Goal: Information Seeking & Learning: Learn about a topic

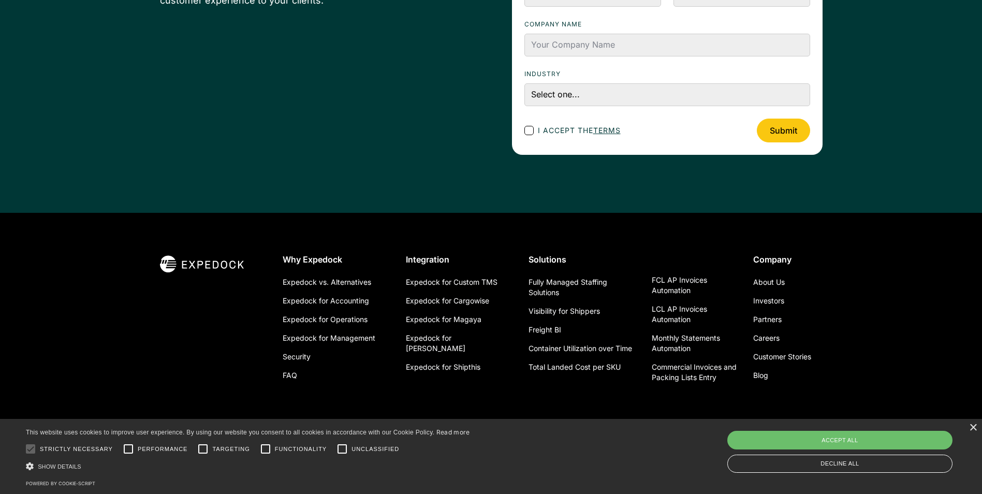
scroll to position [3679, 0]
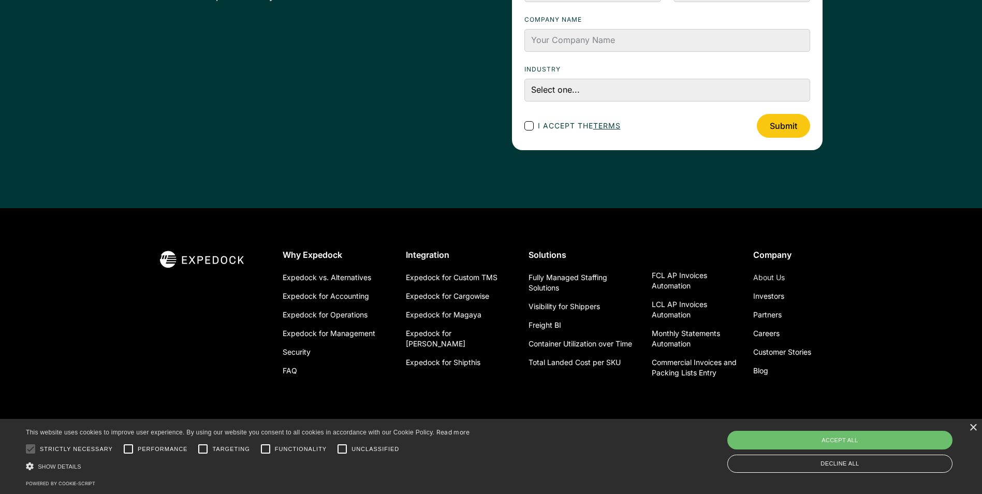
click at [771, 275] on link "About Us" at bounding box center [769, 277] width 32 height 19
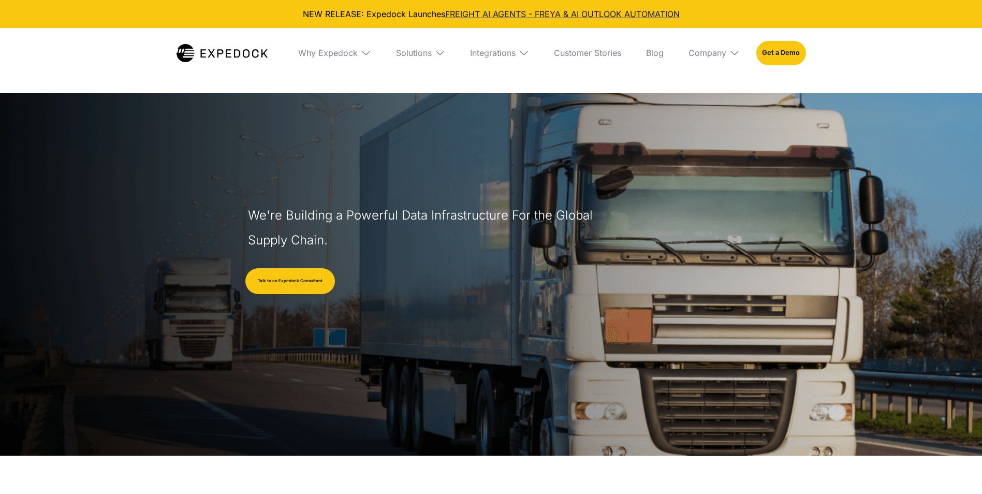
select select
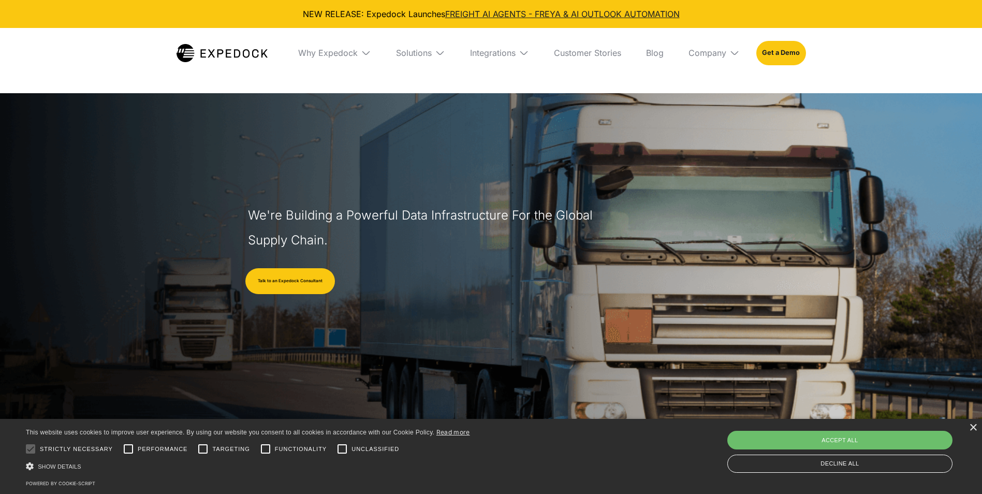
click at [340, 43] on div "Why Expedock" at bounding box center [335, 53] width 90 height 50
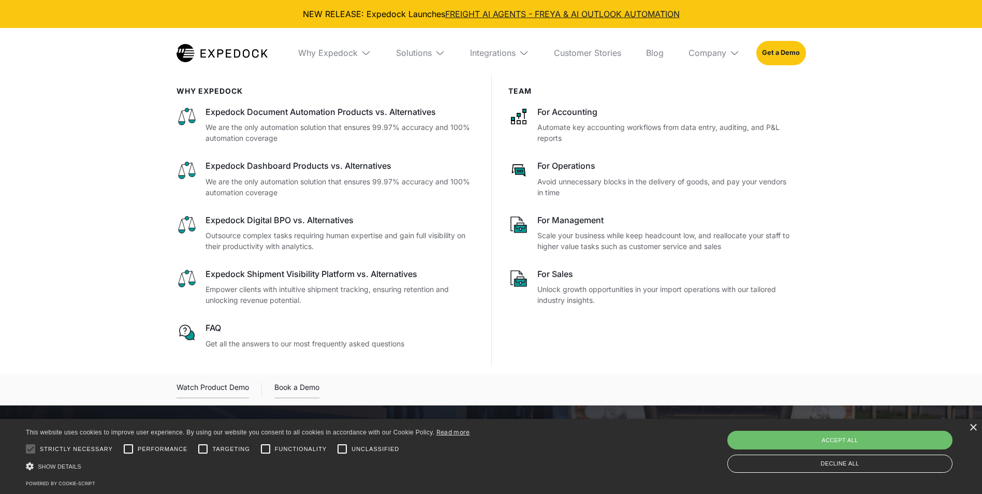
click at [436, 56] on img at bounding box center [440, 53] width 10 height 10
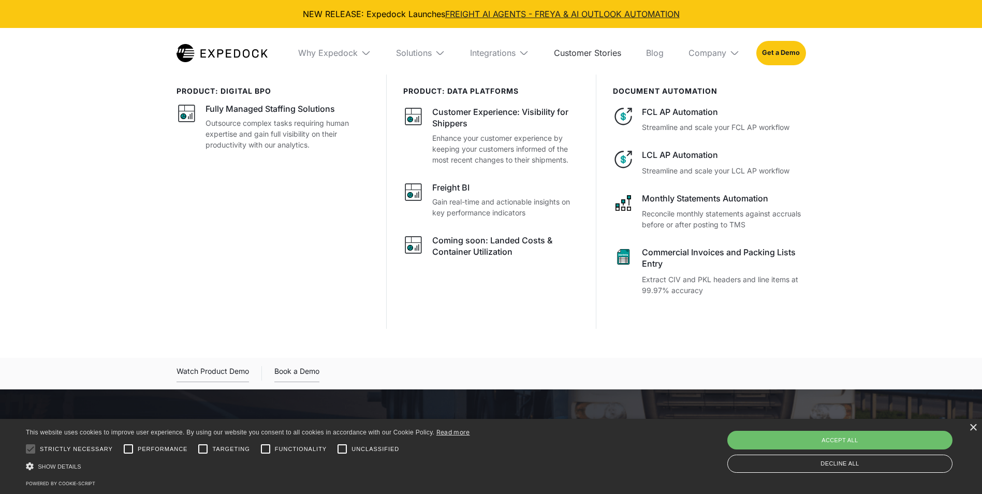
click at [550, 48] on link "Customer Stories" at bounding box center [587, 53] width 84 height 50
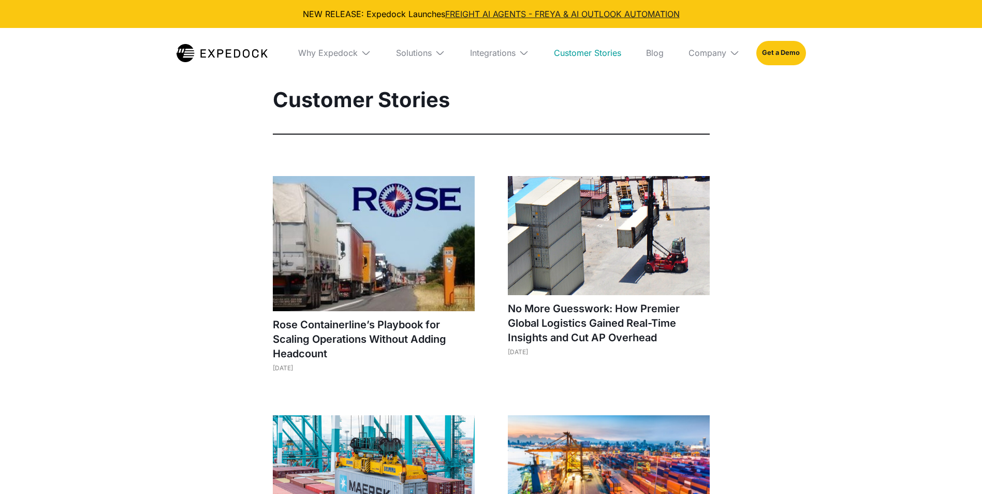
click at [499, 35] on div "Integrations" at bounding box center [500, 53] width 76 height 50
select select
click at [497, 53] on div "Integrations" at bounding box center [493, 53] width 46 height 10
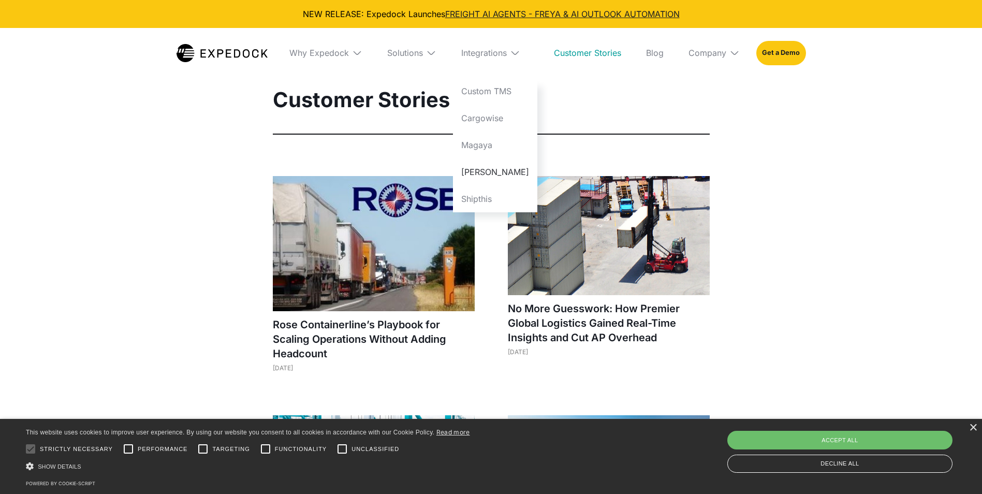
click at [490, 169] on link "[PERSON_NAME]" at bounding box center [495, 171] width 84 height 27
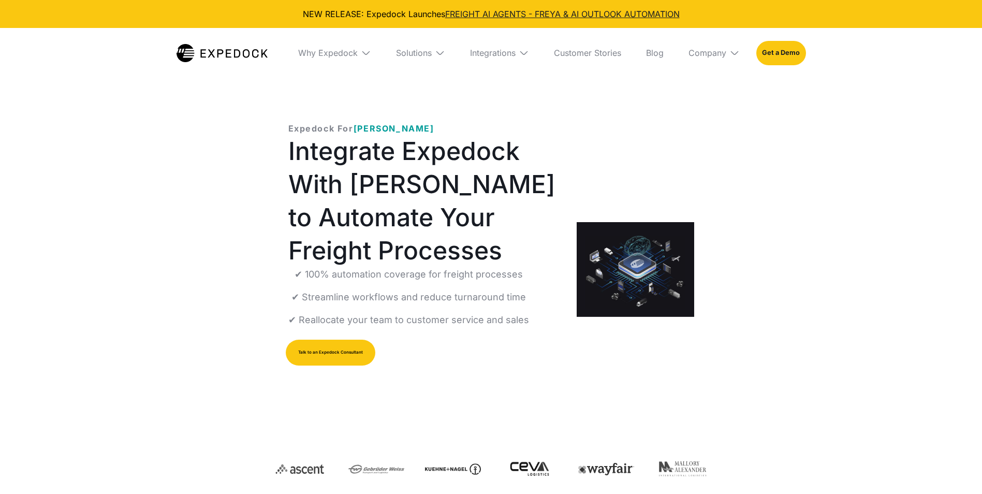
select select
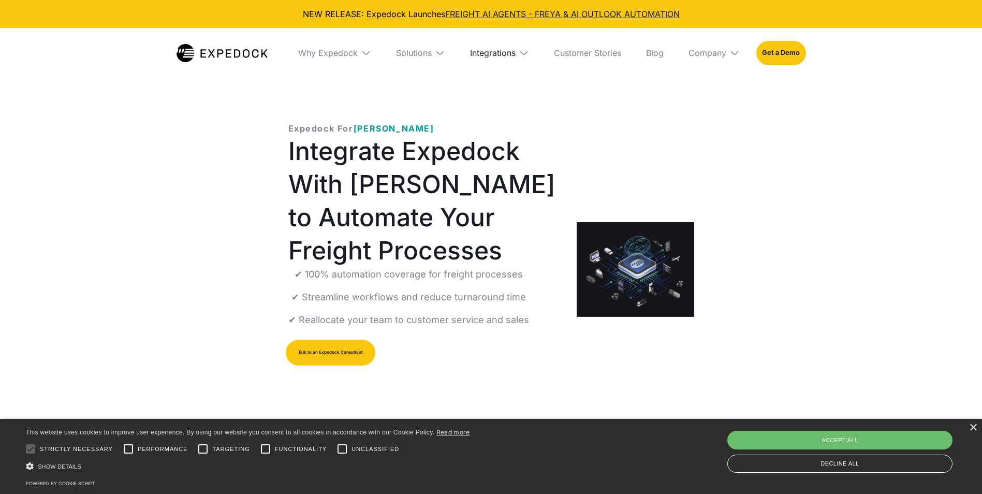
click at [492, 48] on div "Integrations" at bounding box center [493, 53] width 46 height 10
click at [489, 119] on link "Cargowise" at bounding box center [495, 118] width 84 height 27
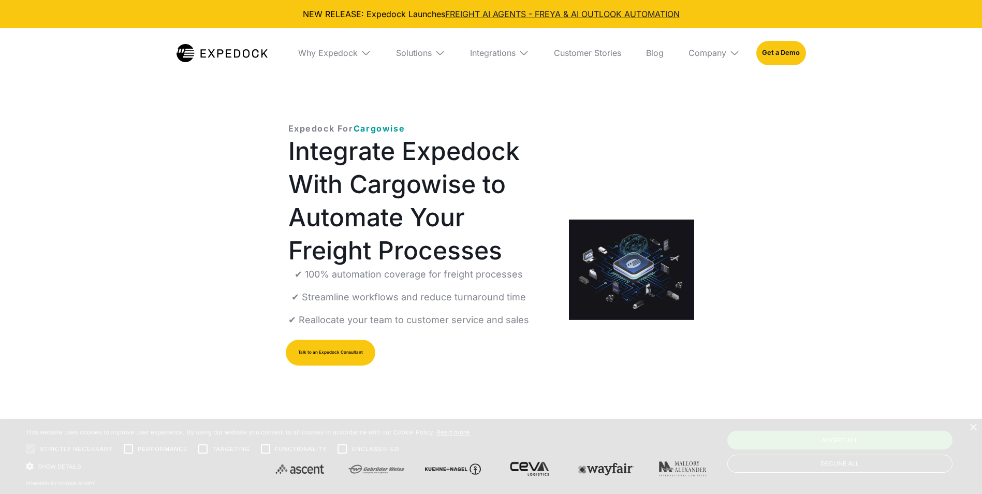
select select
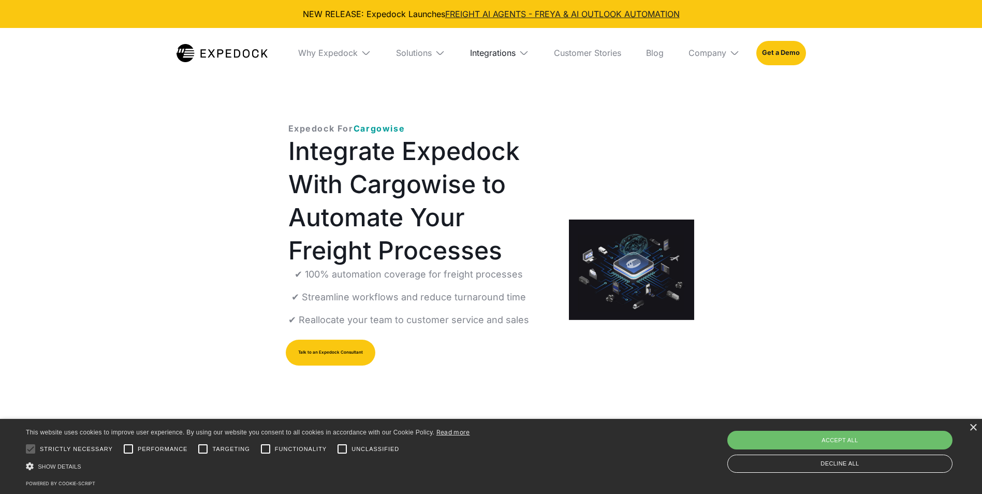
click at [515, 48] on div "Integrations" at bounding box center [493, 53] width 46 height 10
click at [721, 56] on div "Company" at bounding box center [707, 53] width 38 height 10
click at [658, 45] on link "Blog" at bounding box center [654, 53] width 34 height 50
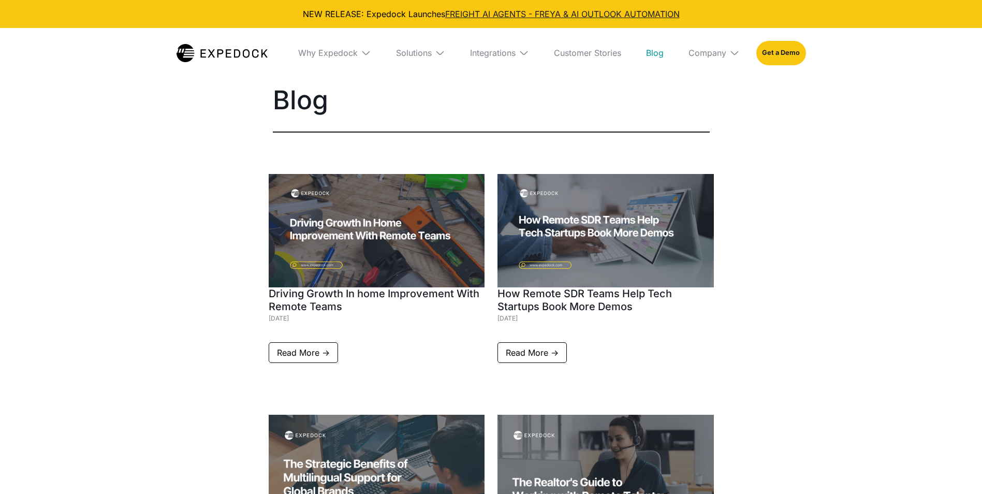
select select
click at [592, 47] on link "Customer Stories" at bounding box center [587, 53] width 84 height 50
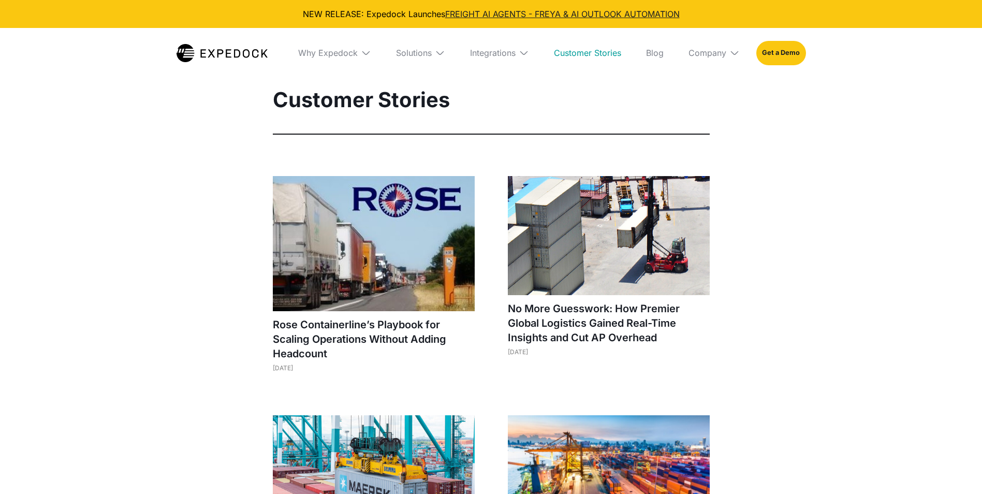
select select
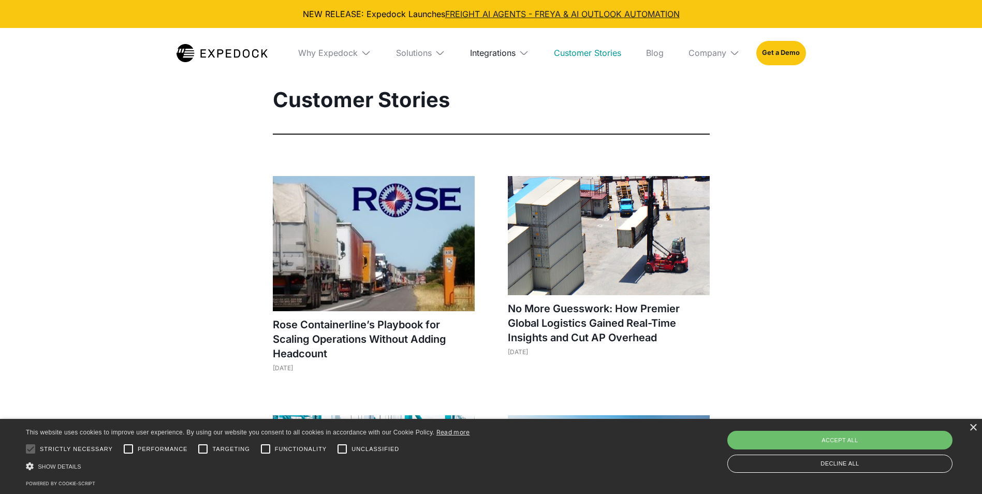
click at [504, 51] on div "Integrations" at bounding box center [493, 53] width 46 height 10
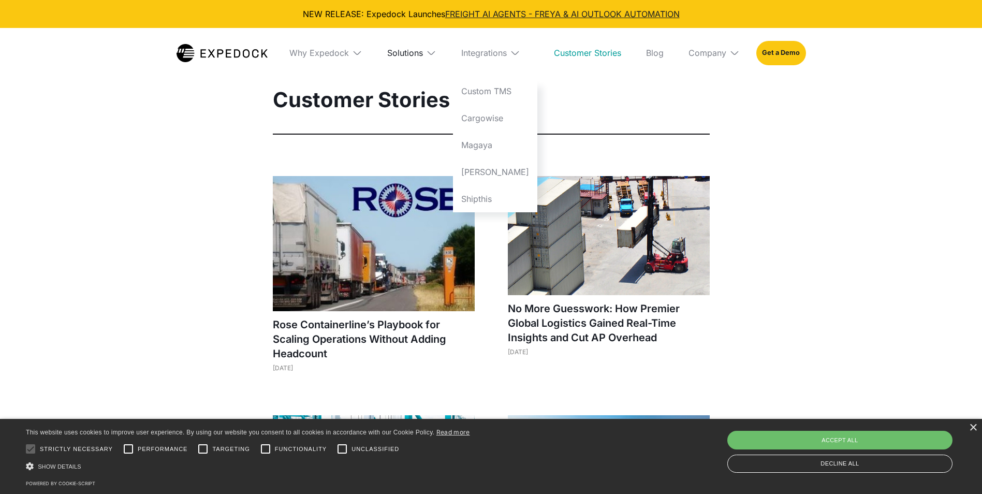
click at [423, 51] on div "Solutions" at bounding box center [405, 53] width 36 height 10
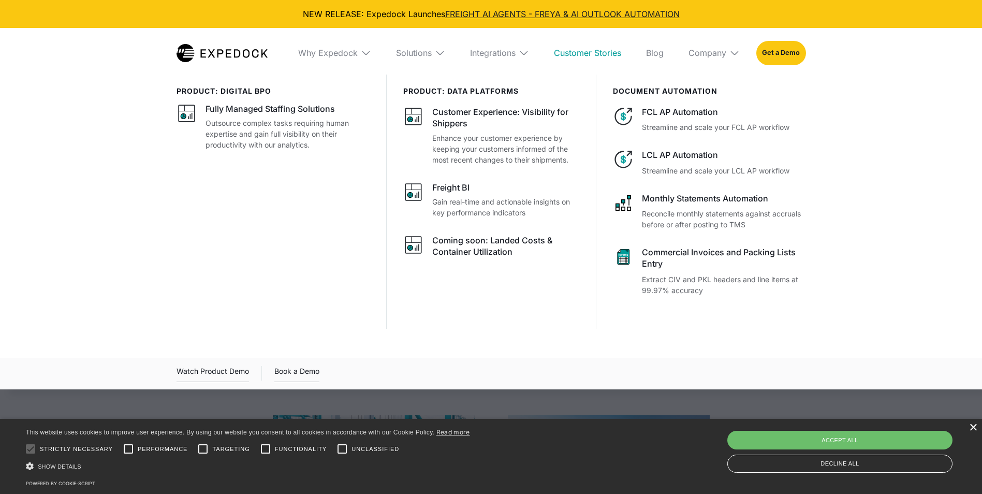
click at [973, 425] on div "×" at bounding box center [973, 428] width 8 height 8
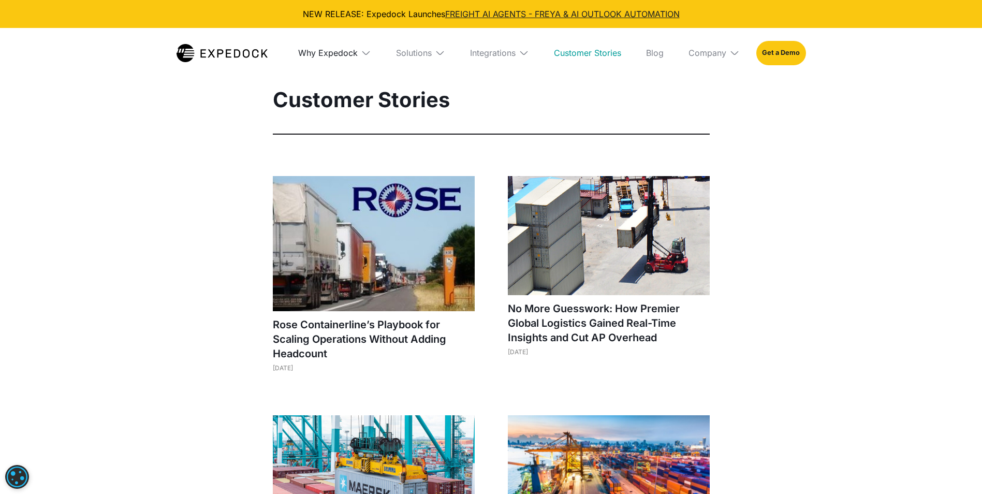
click at [346, 49] on div "Why Expedock" at bounding box center [328, 53] width 60 height 10
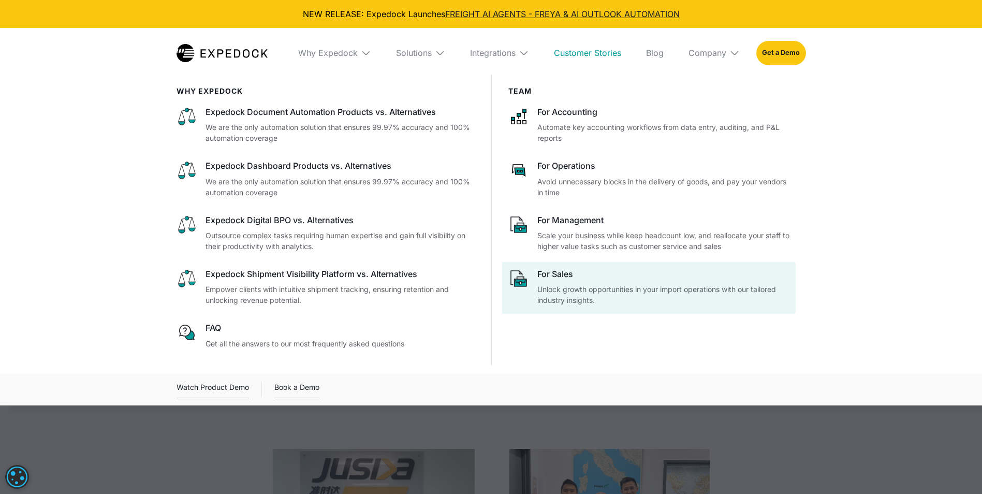
scroll to position [466, 0]
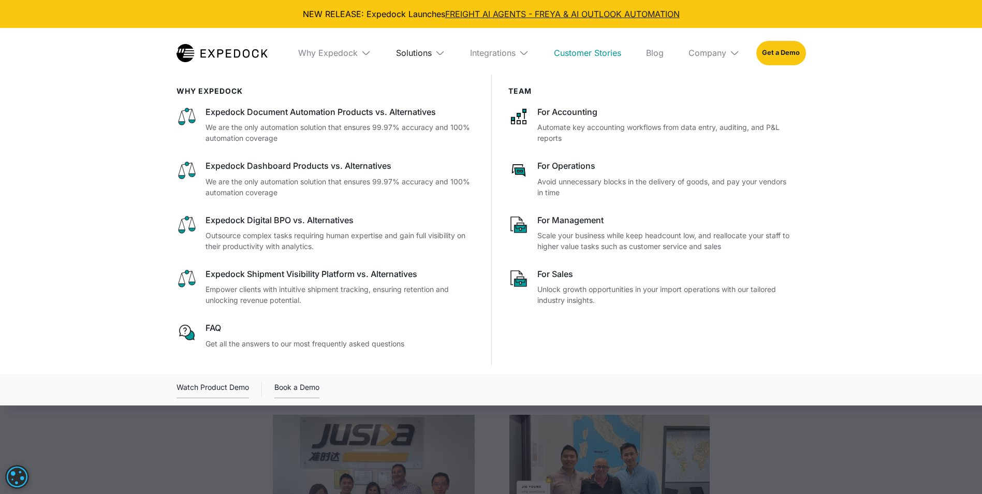
click at [411, 56] on div "Solutions" at bounding box center [414, 53] width 36 height 10
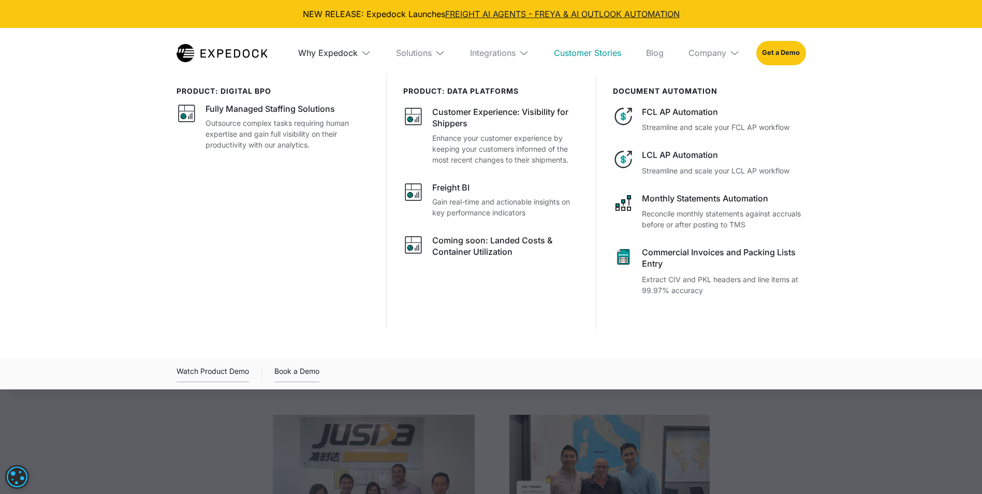
click at [348, 50] on div "Why Expedock" at bounding box center [328, 53] width 60 height 10
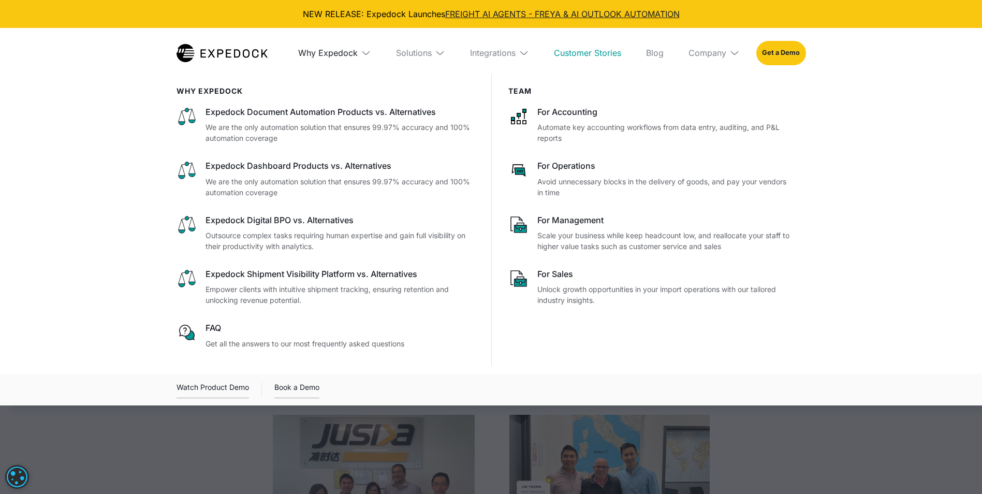
click at [332, 52] on div "Why Expedock" at bounding box center [328, 53] width 60 height 10
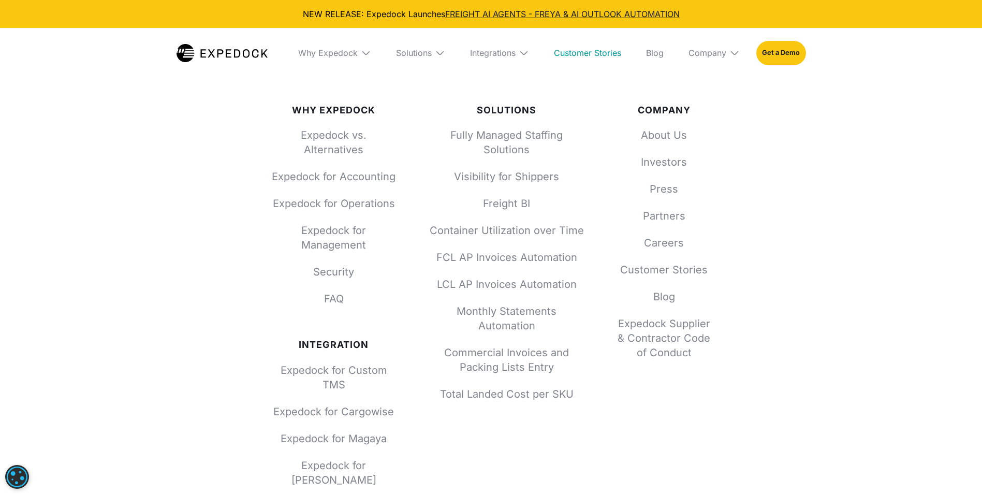
scroll to position [1826, 0]
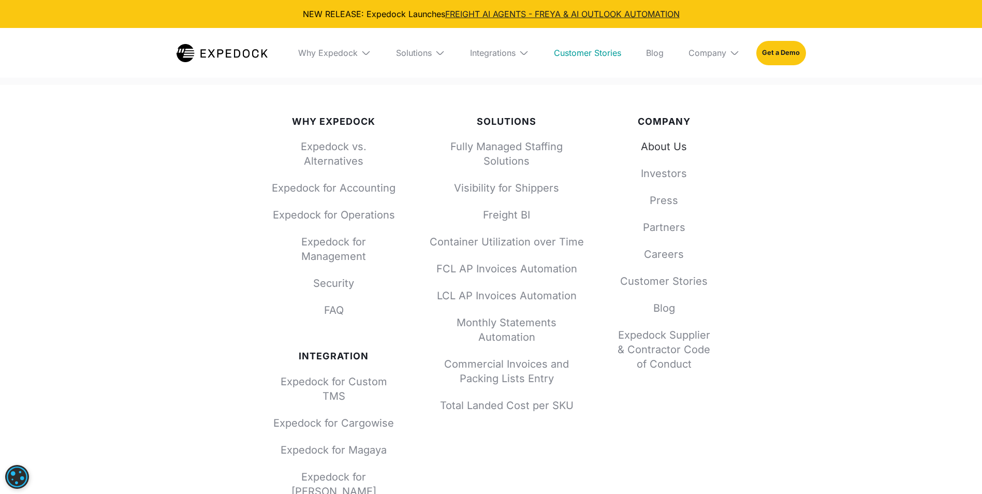
click at [659, 145] on link "About Us" at bounding box center [663, 146] width 93 height 14
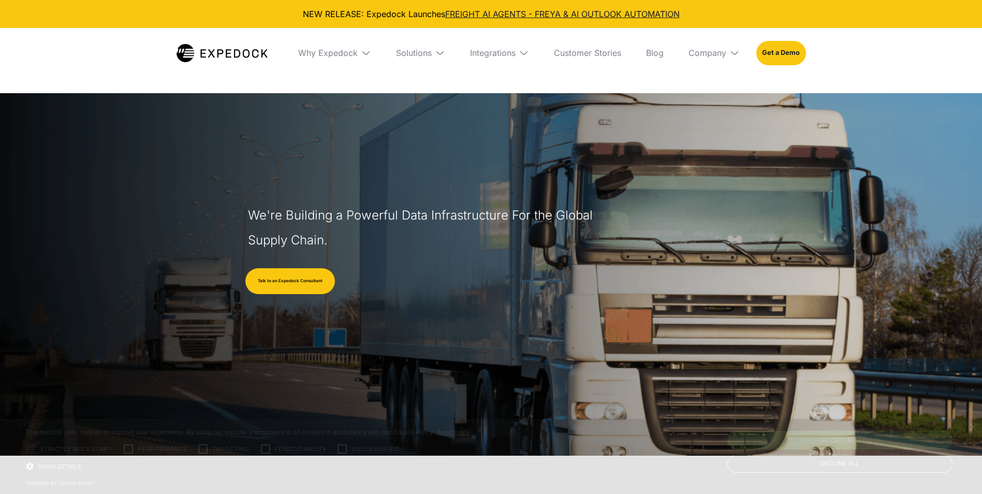
select select
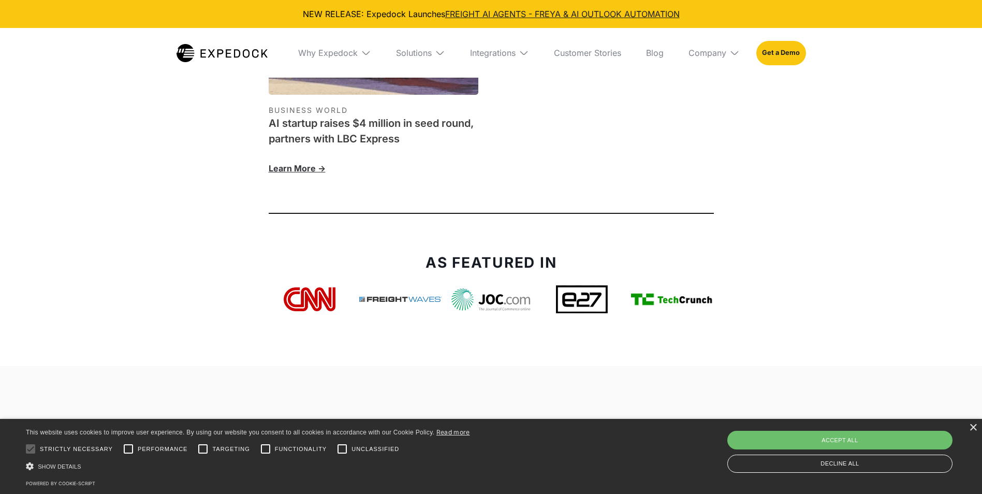
scroll to position [3726, 0]
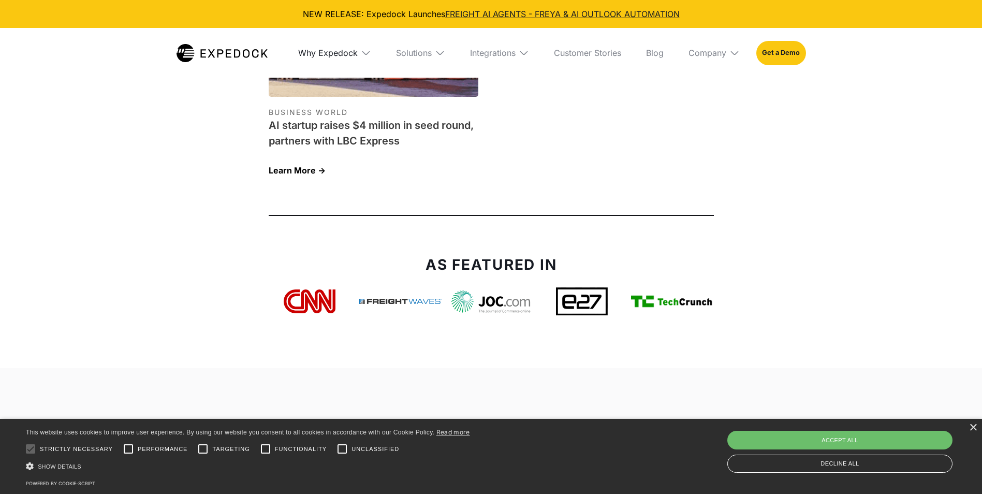
click at [348, 53] on div "Why Expedock" at bounding box center [328, 53] width 60 height 10
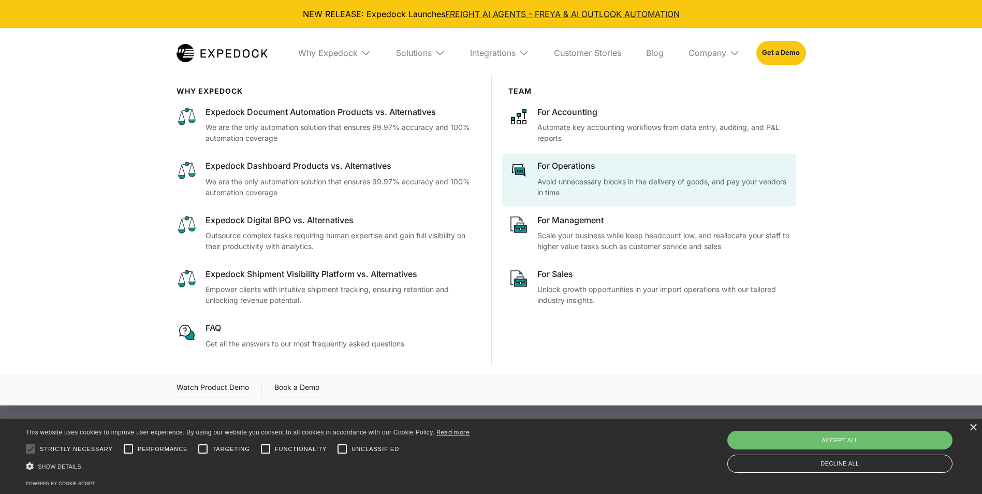
click at [598, 191] on p "Avoid unnecessary blocks in the delivery of goods, and pay your vendors in time" at bounding box center [663, 187] width 252 height 22
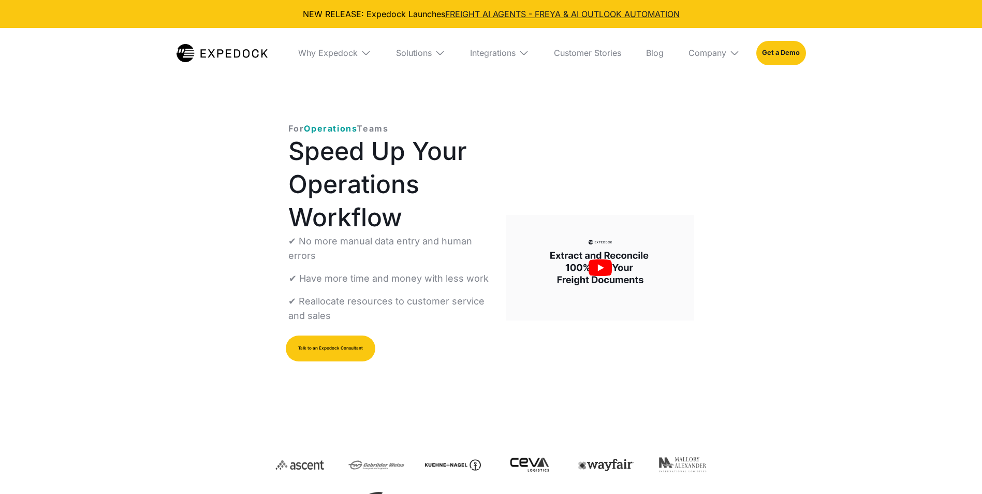
select select
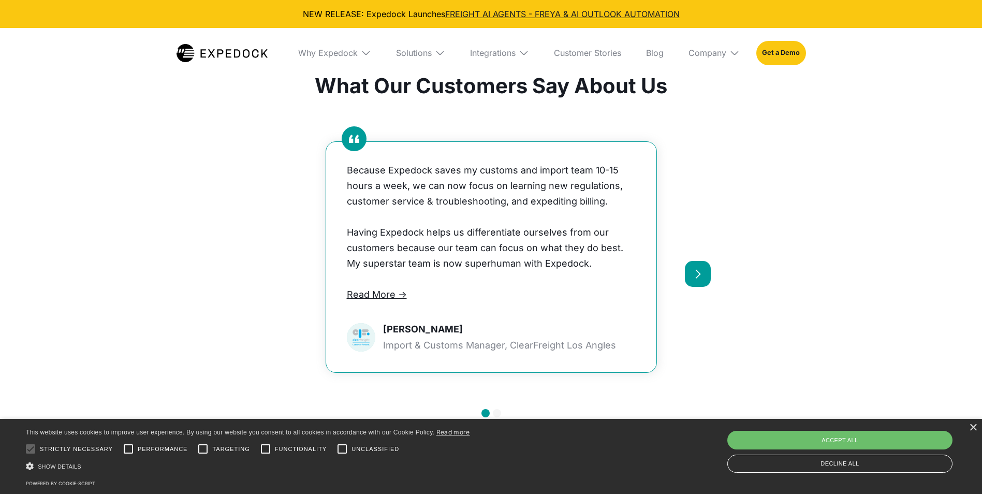
scroll to position [517, 0]
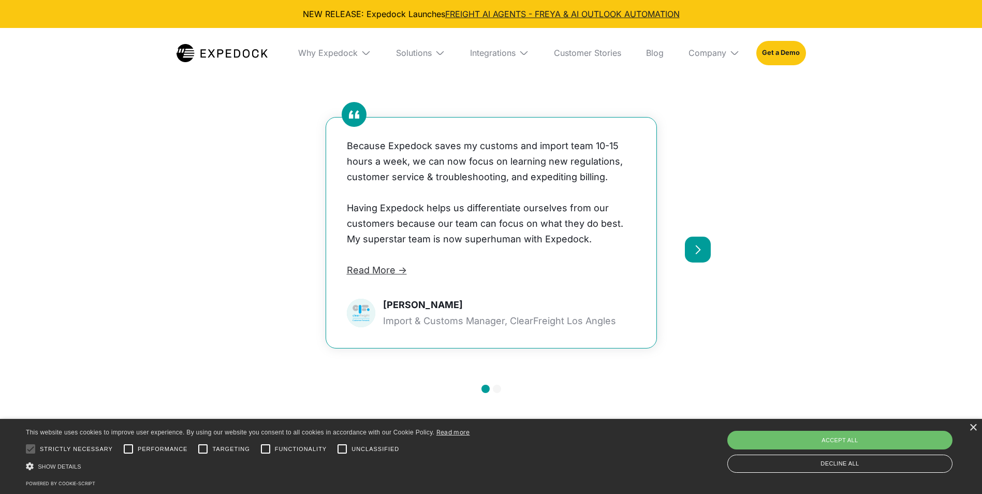
click at [387, 270] on link "Read More ->" at bounding box center [377, 269] width 60 height 11
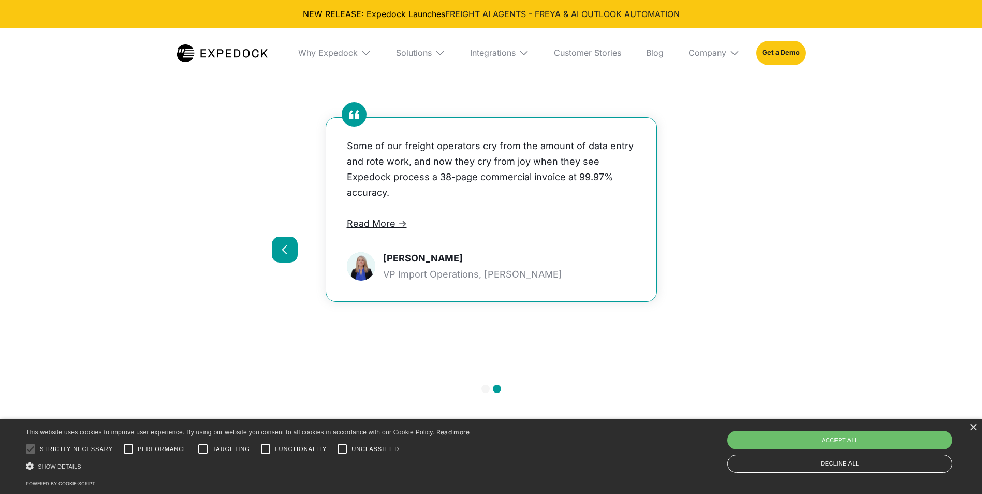
click at [280, 241] on div "previous slide" at bounding box center [285, 249] width 26 height 26
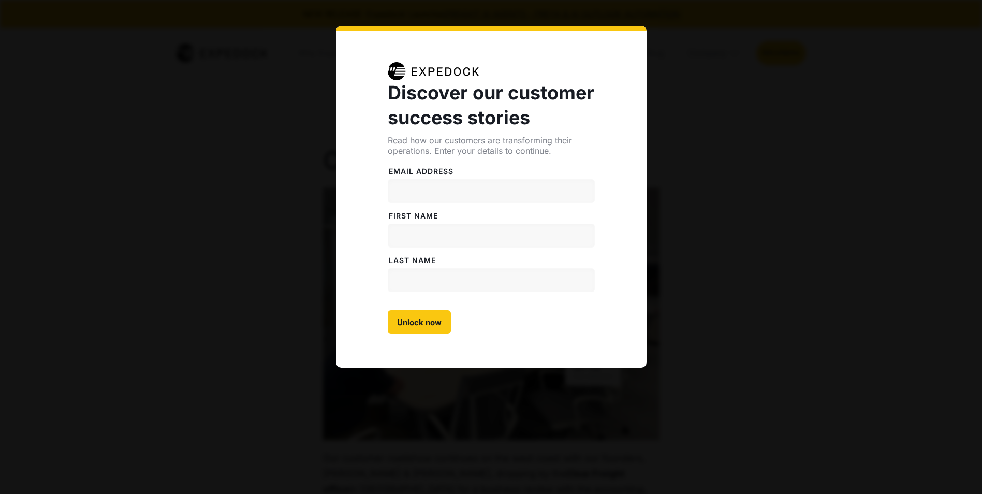
select select
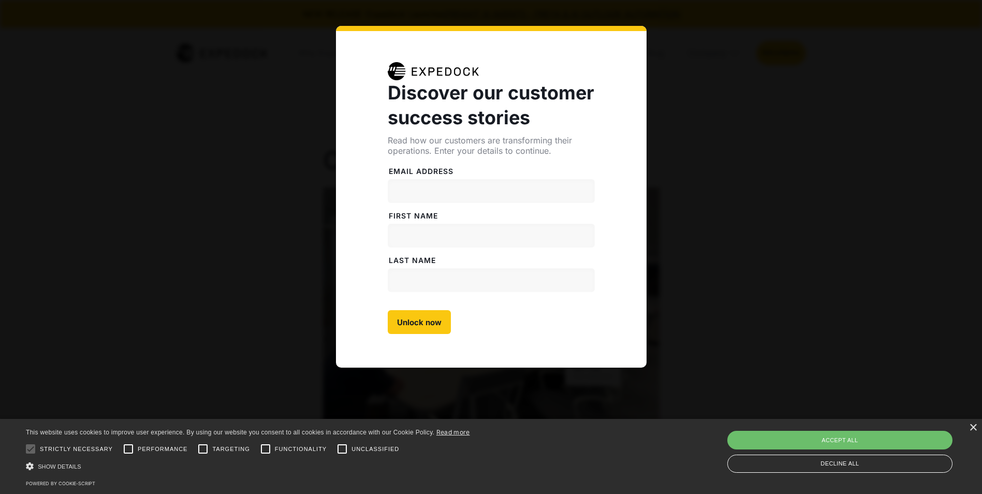
click at [248, 260] on div "Discover our customer success stories Read how our customers are transforming t…" at bounding box center [491, 247] width 982 height 494
